Goal: Information Seeking & Learning: Learn about a topic

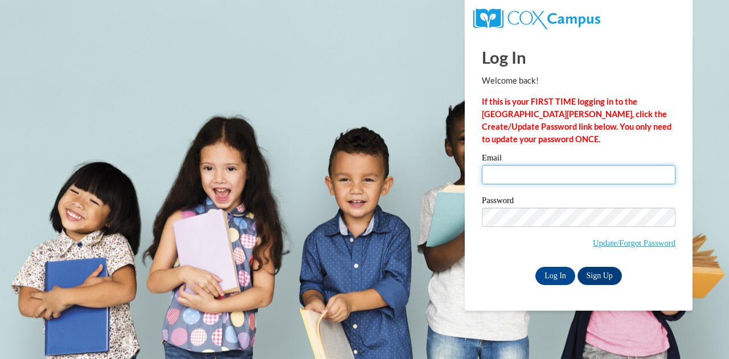
click at [534, 173] on input "Email" at bounding box center [579, 174] width 194 height 19
type input "[EMAIL_ADDRESS][DOMAIN_NAME]"
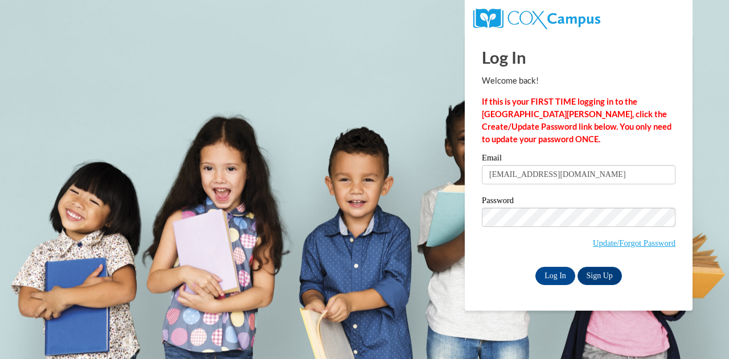
click at [521, 233] on span "Update/Forgot Password" at bounding box center [579, 231] width 194 height 47
click at [560, 281] on input "Log In" at bounding box center [555, 276] width 40 height 18
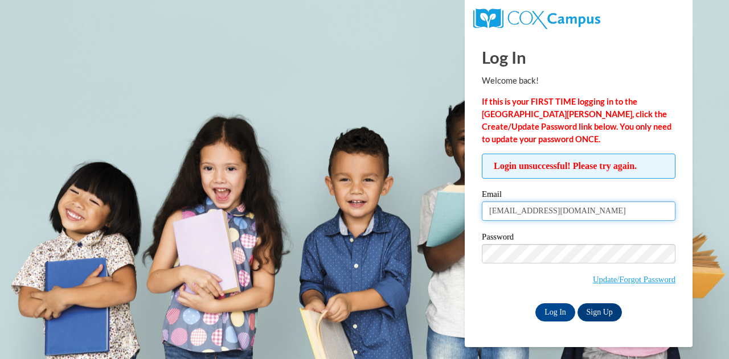
drag, startPoint x: 600, startPoint y: 216, endPoint x: 0, endPoint y: 205, distance: 599.8
click at [0, 205] on body "This site uses cookies to help improve your learning experience. By continuing …" at bounding box center [364, 179] width 729 height 359
type input "[PERSON_NAME][EMAIL_ADDRESS][PERSON_NAME][DOMAIN_NAME]"
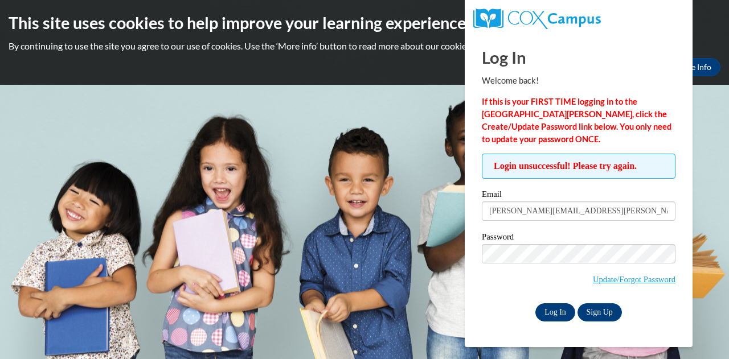
click at [550, 321] on div "Log In Welcome back! If this is your FIRST TIME logging in to the [GEOGRAPHIC_D…" at bounding box center [578, 190] width 245 height 313
click at [550, 310] on input "Log In" at bounding box center [555, 313] width 40 height 18
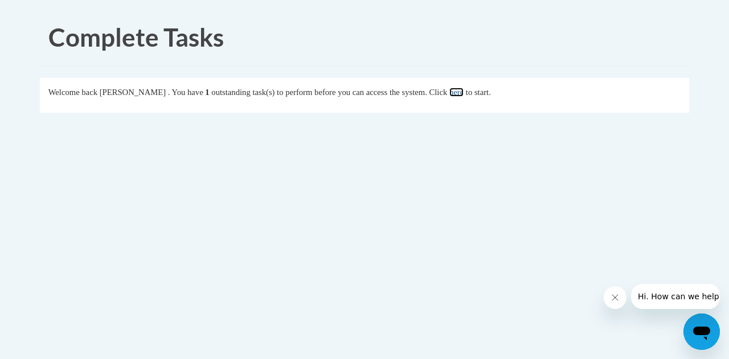
click at [464, 92] on link "here" at bounding box center [456, 92] width 14 height 9
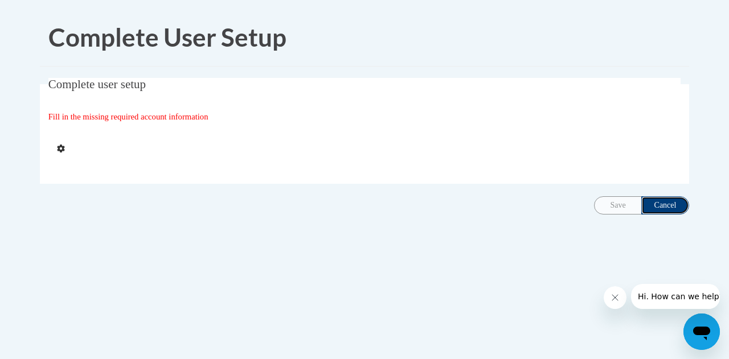
click at [649, 204] on input "Cancel" at bounding box center [665, 205] width 48 height 18
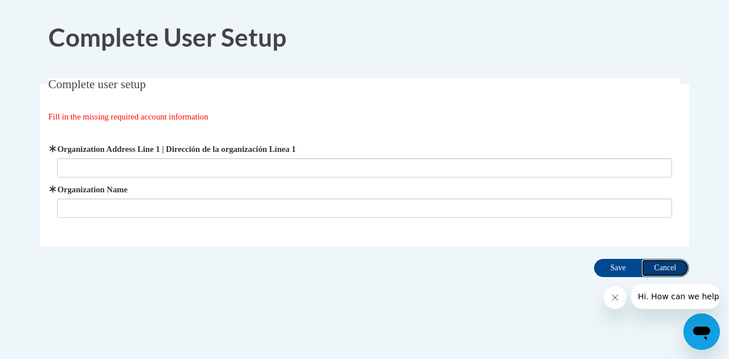
click at [660, 265] on input "Cancel" at bounding box center [665, 268] width 48 height 18
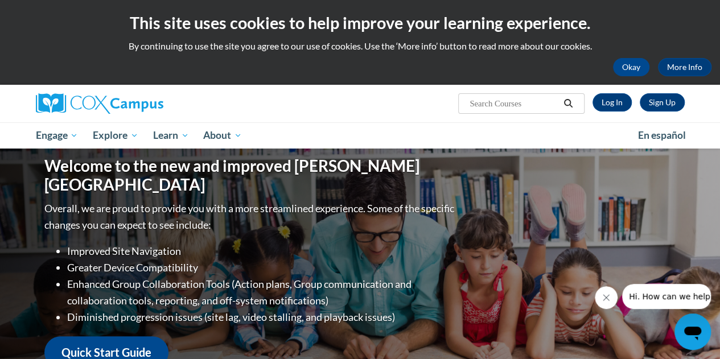
click at [507, 101] on input "Search..." at bounding box center [514, 104] width 91 height 14
type input "systemactic and explicit phonics instruction"
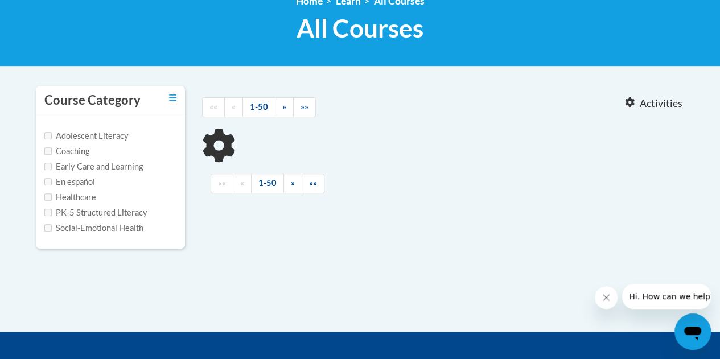
type input "systemactic and explicit phonics instruction"
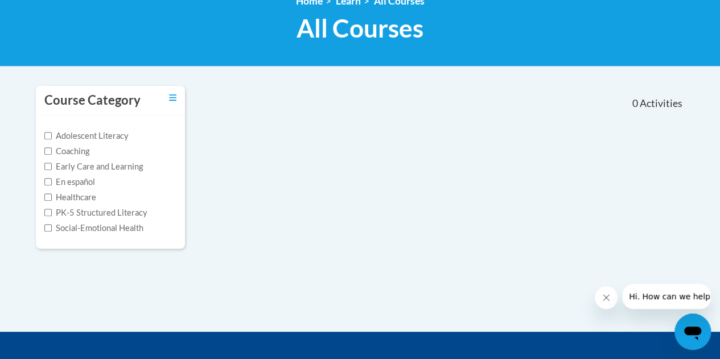
drag, startPoint x: 407, startPoint y: 235, endPoint x: 217, endPoint y: 218, distance: 190.4
click at [214, 220] on div "Course Category Adolescent Literacy Coaching Early Care and Learning En español…" at bounding box center [360, 174] width 666 height 178
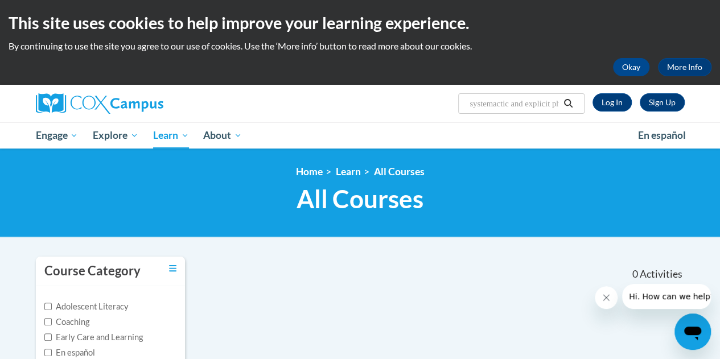
drag, startPoint x: 529, startPoint y: 100, endPoint x: 538, endPoint y: 101, distance: 9.1
click at [530, 100] on input "systemactic and explicit phonics instruction" at bounding box center [514, 104] width 91 height 14
drag, startPoint x: 555, startPoint y: 98, endPoint x: 442, endPoint y: 24, distance: 134.6
click at [272, 72] on body "This site uses cookies to help improve your learning experience. By continuing …" at bounding box center [360, 345] width 720 height 691
